Goal: Check status: Check status

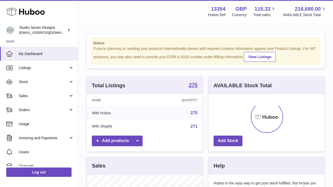
scroll to position [81, 116]
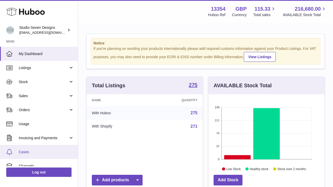
click at [30, 148] on link "Cases" at bounding box center [39, 152] width 78 height 14
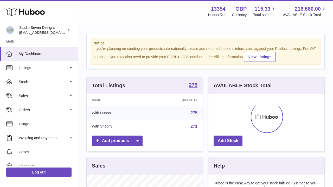
scroll to position [81, 116]
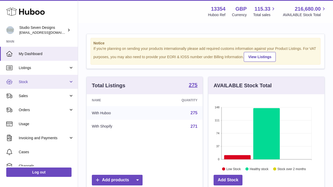
click at [23, 84] on link "Stock" at bounding box center [39, 82] width 78 height 14
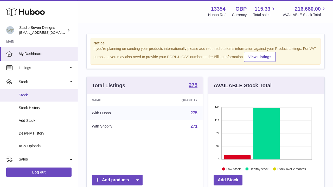
click at [23, 94] on span "Stock" at bounding box center [46, 95] width 55 height 5
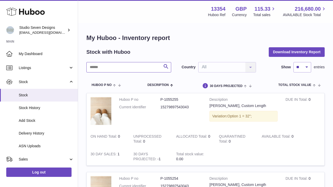
click at [102, 64] on input "text" at bounding box center [128, 67] width 85 height 10
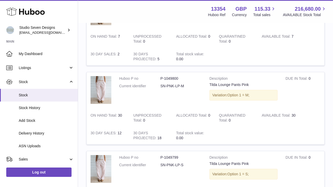
scroll to position [615, 0]
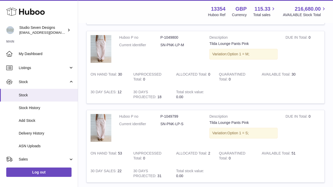
type input "**********"
drag, startPoint x: 160, startPoint y: 113, endPoint x: 184, endPoint y: 113, distance: 24.7
click at [184, 114] on dl "Huboo P no P-1049799 Current identifier SN-PNK-LP-S" at bounding box center [160, 121] width 82 height 15
copy dl "SN-PNK-LP-S"
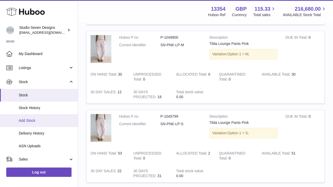
scroll to position [41, 0]
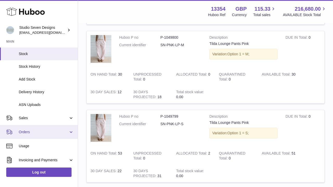
click at [30, 132] on span "Orders" at bounding box center [44, 132] width 50 height 5
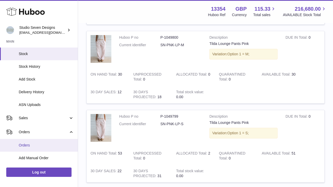
click at [24, 143] on span "Orders" at bounding box center [46, 145] width 55 height 5
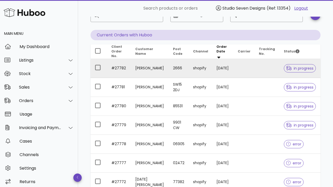
scroll to position [38, 0]
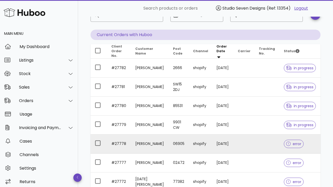
click at [290, 143] on div at bounding box center [289, 143] width 7 height 5
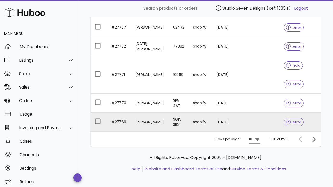
scroll to position [174, 0]
click at [292, 122] on span "error" at bounding box center [293, 123] width 15 height 4
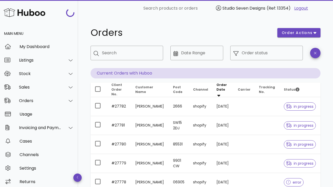
scroll to position [174, 0]
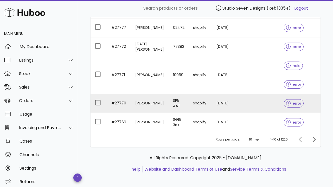
click at [288, 102] on icon at bounding box center [288, 103] width 5 height 5
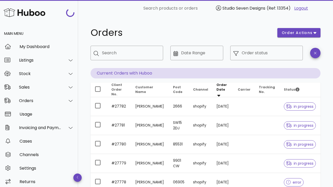
scroll to position [174, 0]
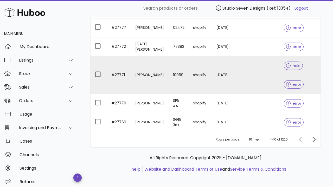
click at [295, 83] on span "error" at bounding box center [293, 85] width 15 height 4
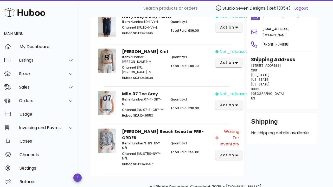
scroll to position [28, 0]
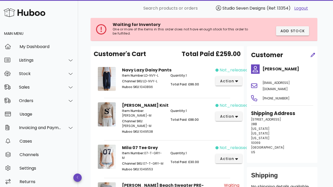
scroll to position [174, 0]
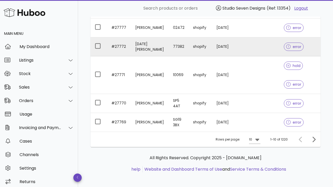
click at [295, 49] on div "error" at bounding box center [293, 46] width 20 height 19
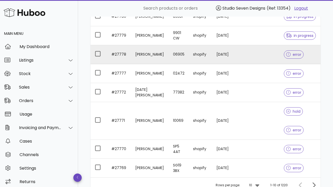
click at [285, 55] on span "error" at bounding box center [293, 54] width 20 height 8
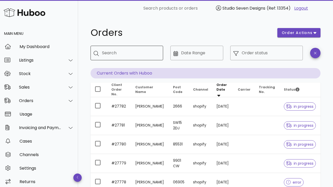
click at [114, 55] on input "Search" at bounding box center [130, 53] width 57 height 8
paste input "******"
type input "******"
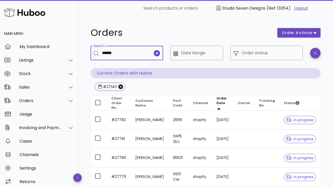
type input "******"
click at [52, 92] on div "Sales" at bounding box center [39, 87] width 78 height 14
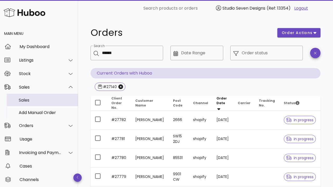
click at [33, 105] on div "Sales" at bounding box center [46, 100] width 55 height 11
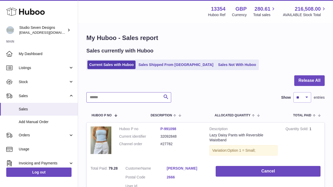
click at [121, 98] on input "text" at bounding box center [128, 97] width 85 height 10
paste input "******"
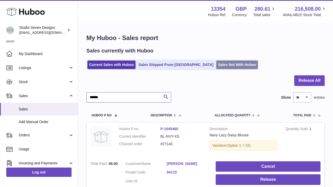
type input "******"
click at [216, 66] on link "Sales Not With Huboo" at bounding box center [237, 65] width 42 height 9
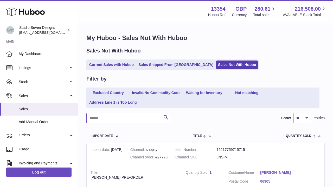
click at [110, 120] on input "text" at bounding box center [128, 118] width 85 height 10
paste input "******"
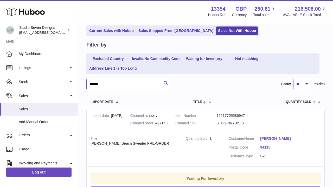
scroll to position [29, 0]
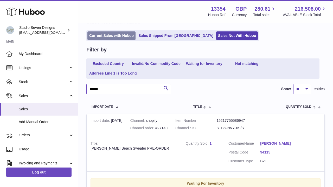
type input "******"
click at [121, 37] on link "Current Sales with Huboo" at bounding box center [111, 35] width 48 height 9
